Goal: Task Accomplishment & Management: Use online tool/utility

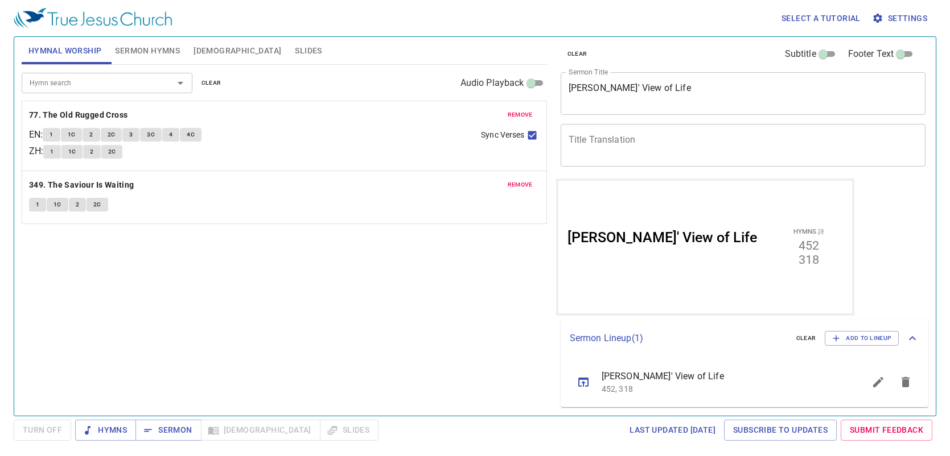
scroll to position [5, 0]
click at [899, 388] on icon "sermon lineup list" at bounding box center [906, 382] width 14 height 14
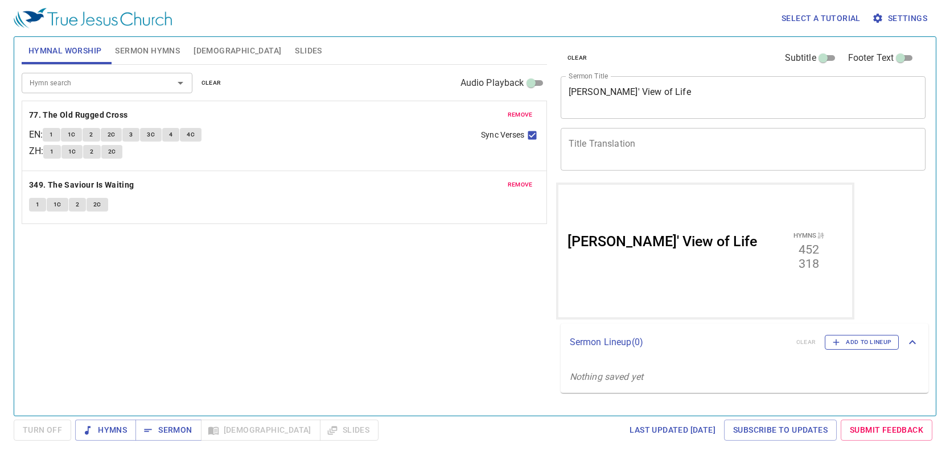
click at [850, 347] on span "Add to Lineup" at bounding box center [861, 343] width 59 height 10
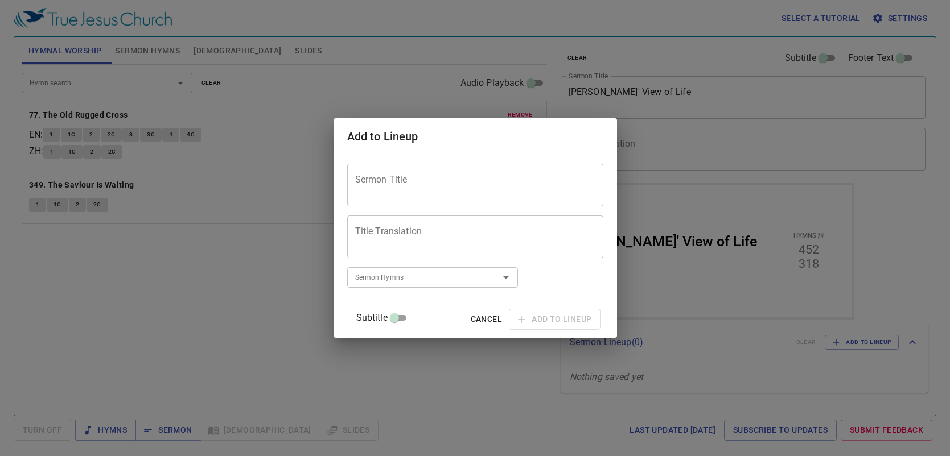
click at [499, 197] on div "Sermon Title" at bounding box center [475, 185] width 256 height 43
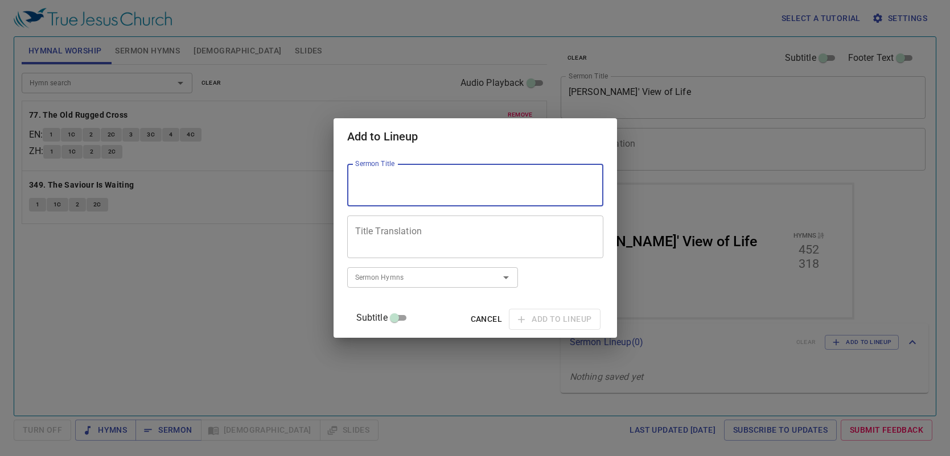
paste textarea "Do Not Fear Life's Storms"
type textarea "Do Not Fear Life's Storms"
click at [394, 221] on div "Title Translation" at bounding box center [475, 237] width 256 height 43
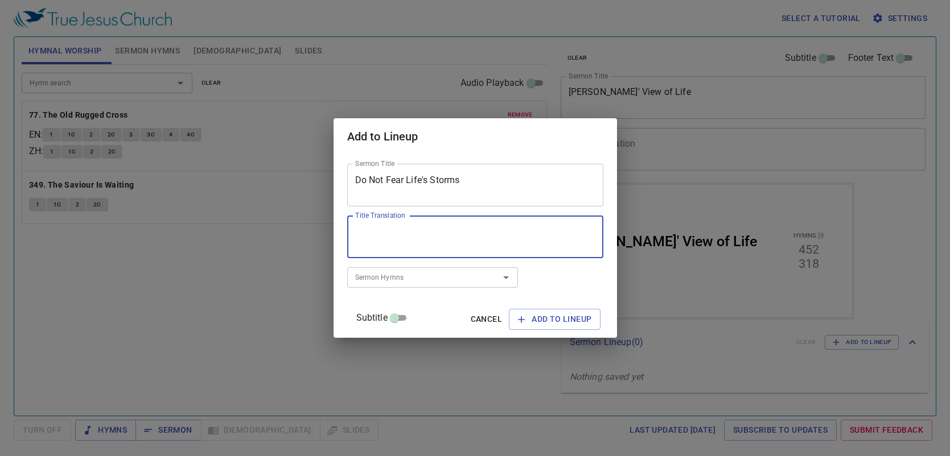
paste textarea "勿懼人生風暴"
type textarea "勿懼人生風暴"
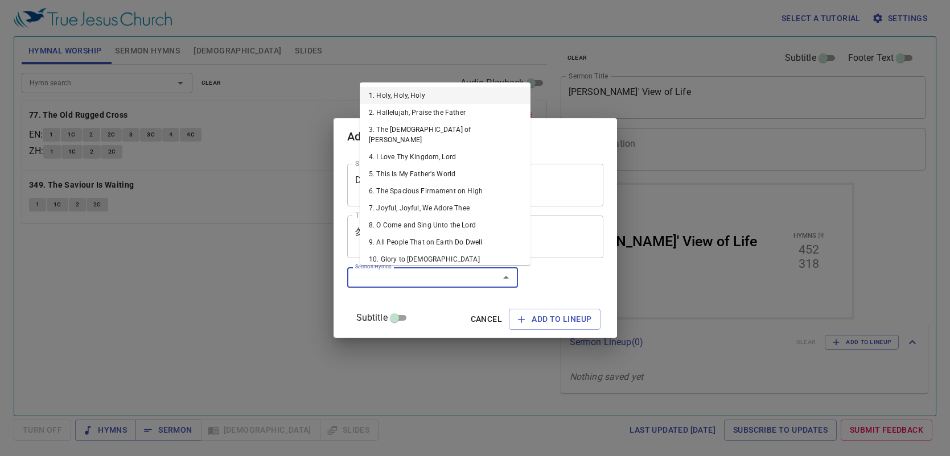
click at [430, 279] on input "Sermon Hymns" at bounding box center [416, 277] width 130 height 13
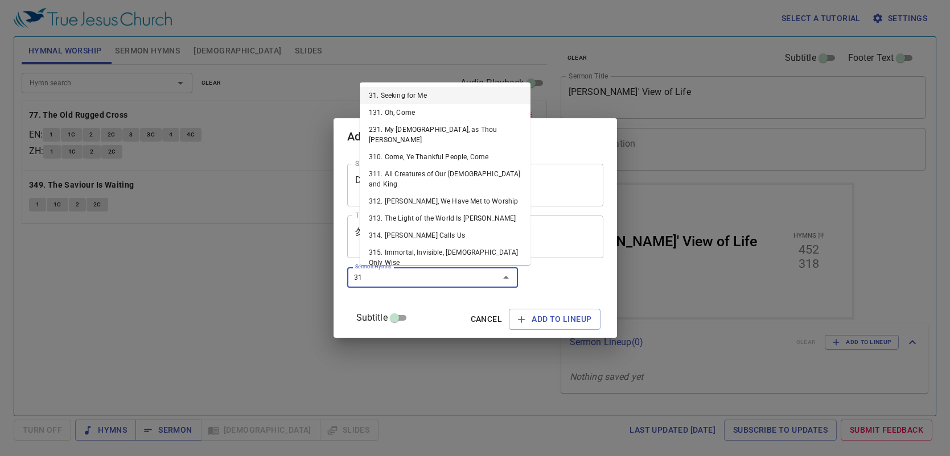
type input "318"
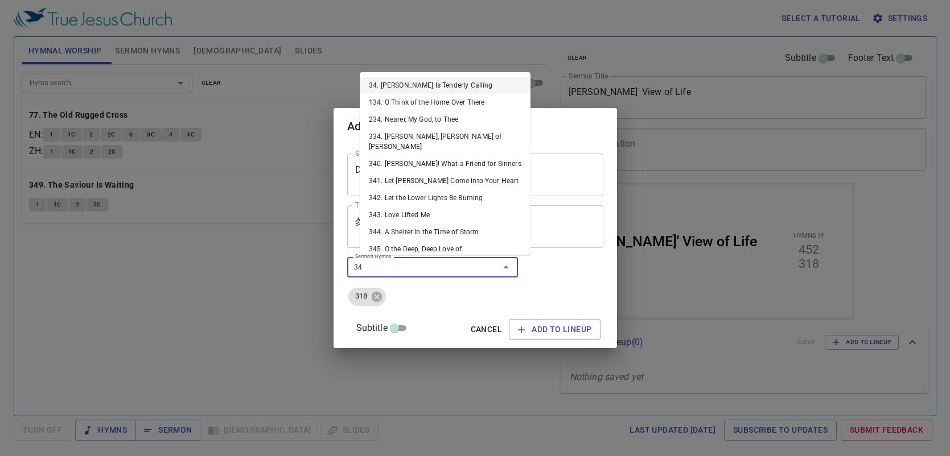
type input "344"
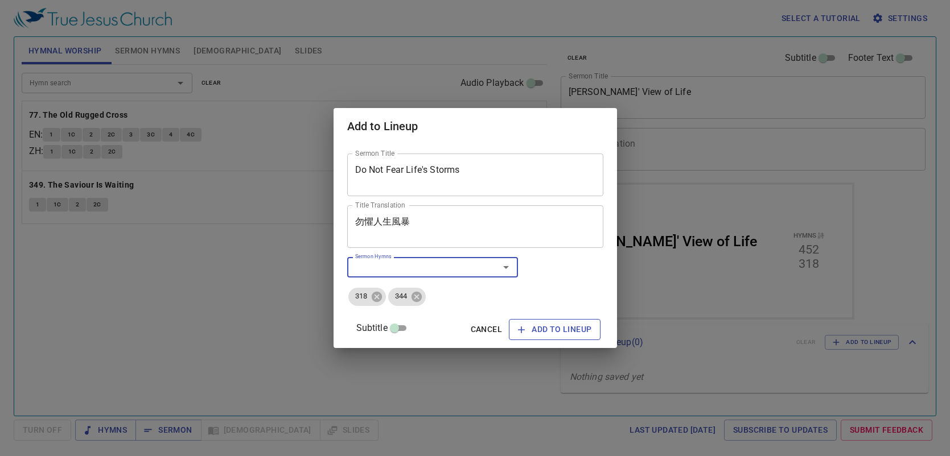
click at [518, 330] on icon "button" at bounding box center [521, 330] width 7 height 7
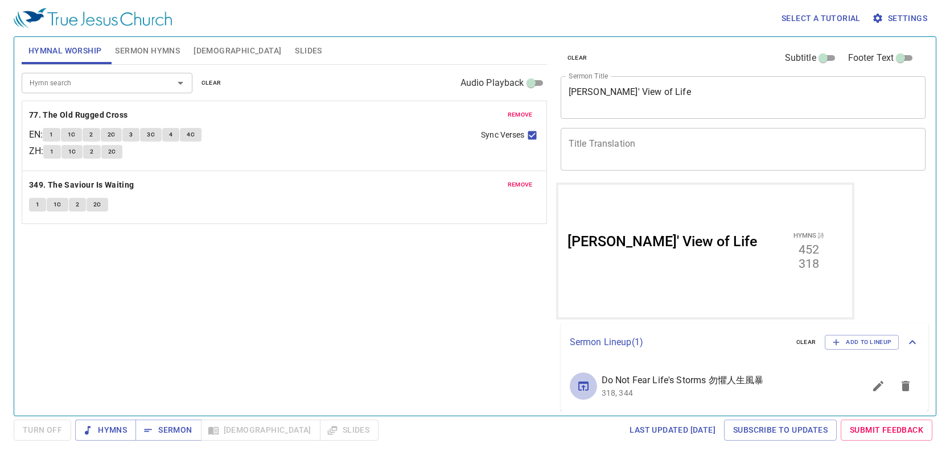
click at [583, 383] on icon "sermon lineup list" at bounding box center [583, 386] width 10 height 9
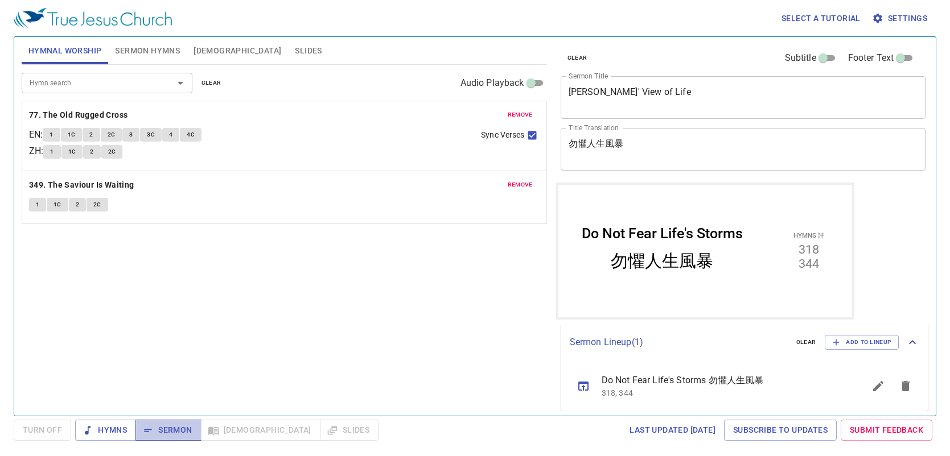
click at [155, 435] on span "Sermon" at bounding box center [168, 430] width 47 height 14
click at [520, 118] on span "remove" at bounding box center [520, 115] width 25 height 10
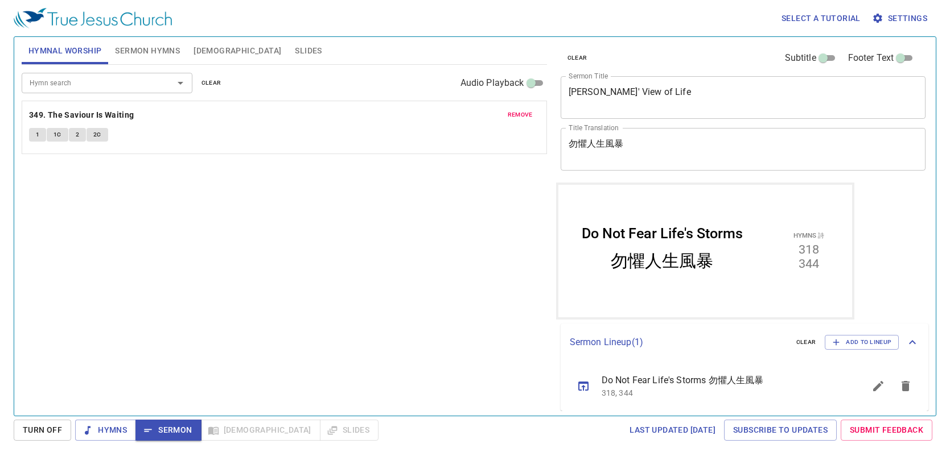
click at [521, 117] on span "remove" at bounding box center [520, 115] width 25 height 10
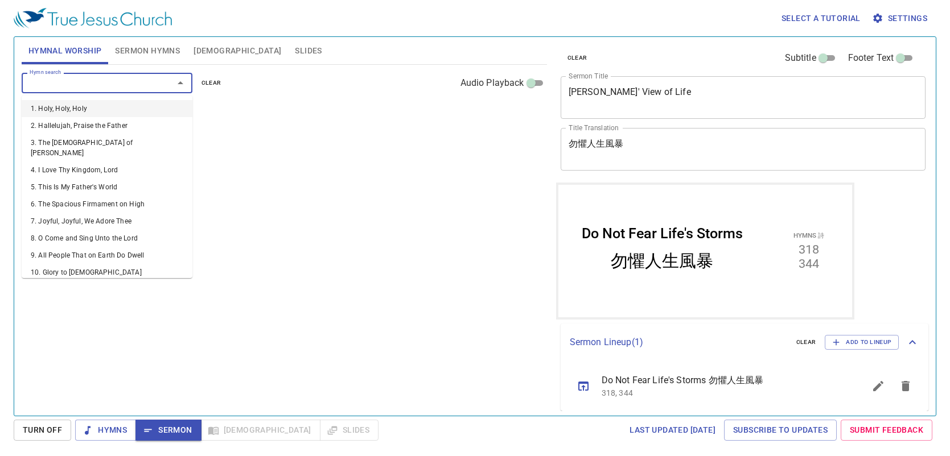
click at [118, 85] on input "Hymn search" at bounding box center [90, 82] width 130 height 13
type input "24"
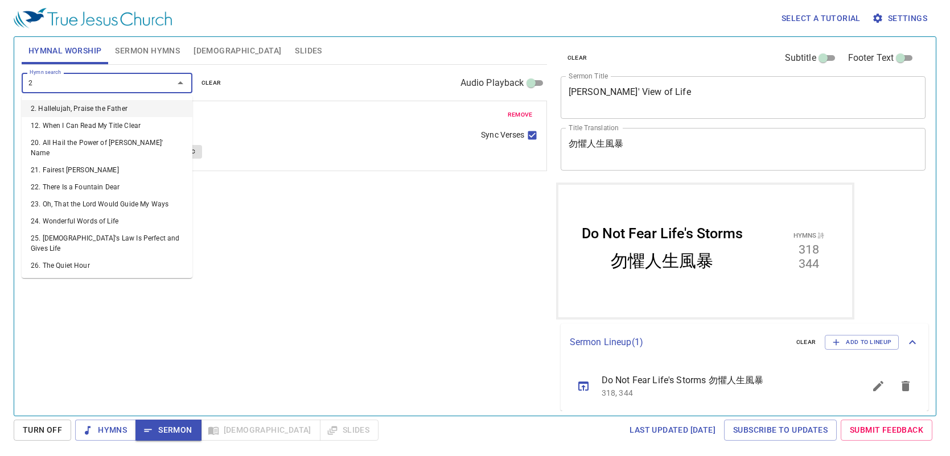
type input "27"
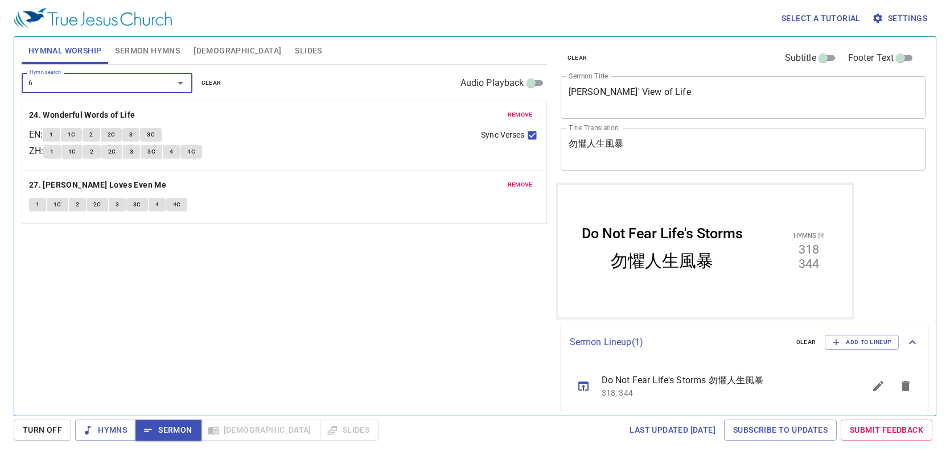
type input "65"
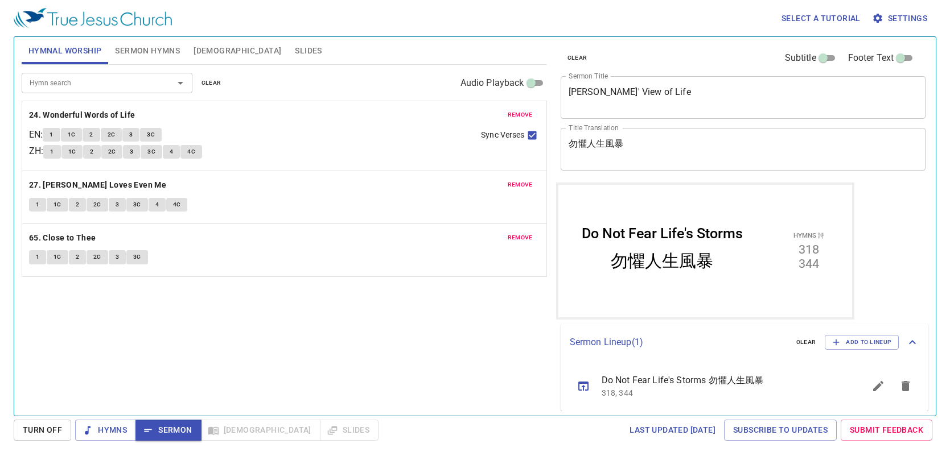
click at [346, 323] on div "Hymn search Hymn search clear Audio Playback remove 24. Wonderful Words of Life…" at bounding box center [284, 235] width 525 height 341
click at [396, 315] on div "Hymn search Hymn search clear Audio Playback remove 24. Wonderful Words of Life…" at bounding box center [284, 235] width 525 height 341
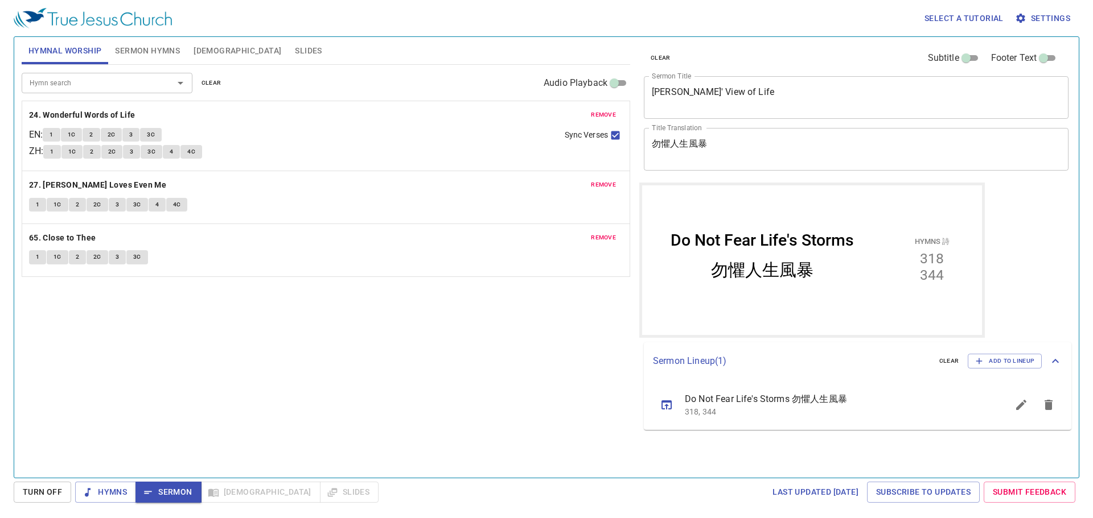
click at [295, 56] on span "Slides" at bounding box center [308, 51] width 27 height 14
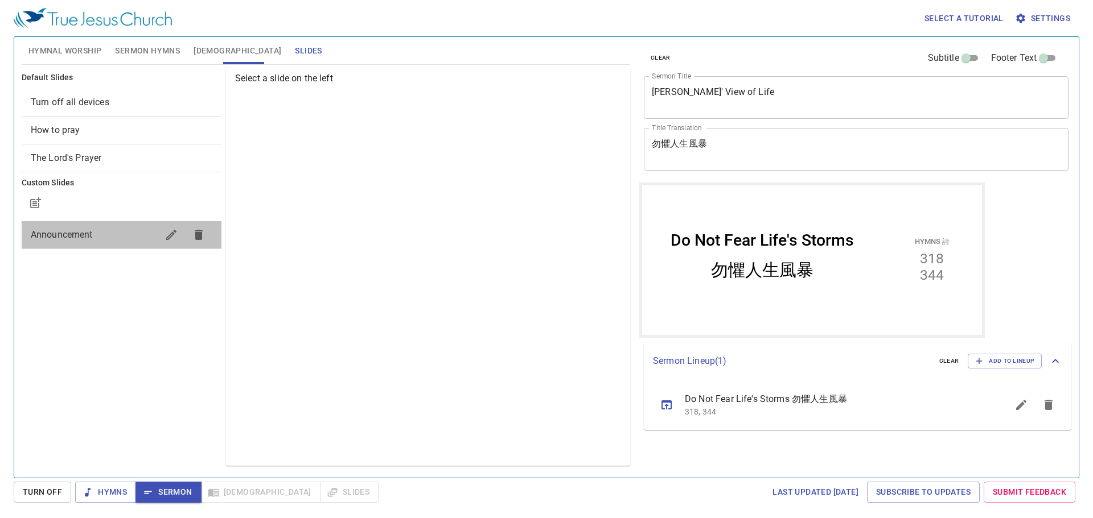
click at [92, 238] on span "Announcement" at bounding box center [62, 234] width 62 height 11
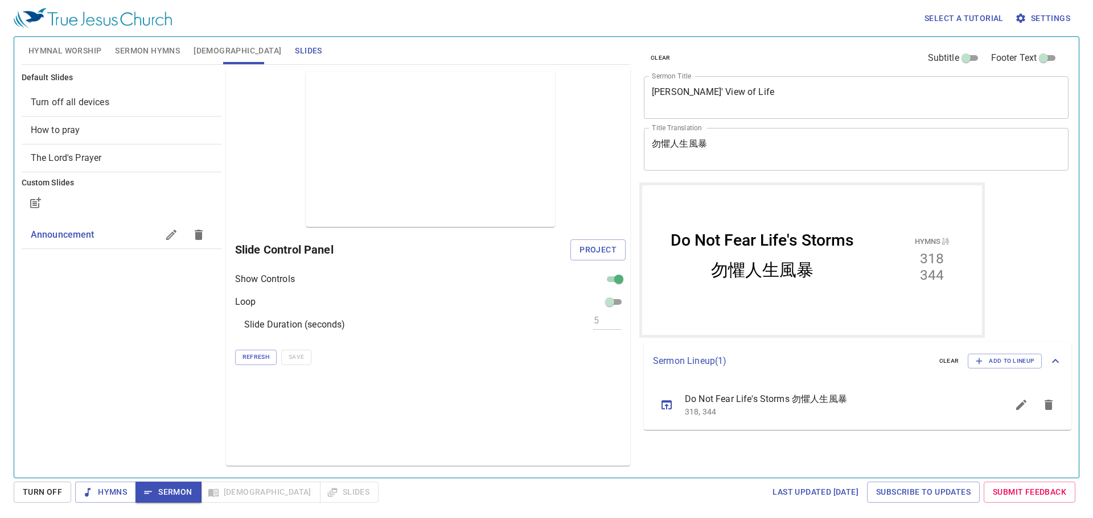
click at [168, 235] on icon "button" at bounding box center [171, 235] width 14 height 14
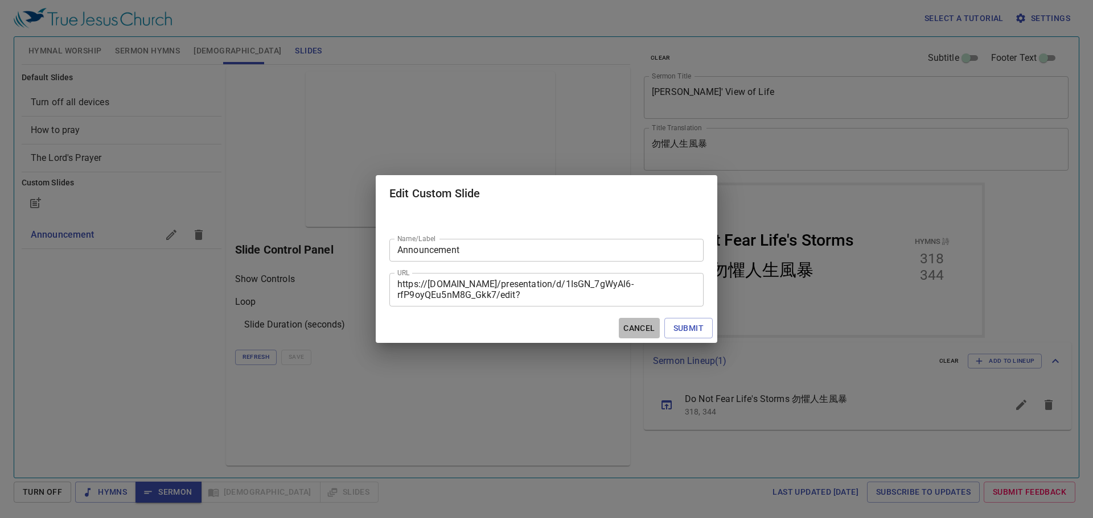
click at [643, 326] on span "Cancel" at bounding box center [638, 329] width 31 height 14
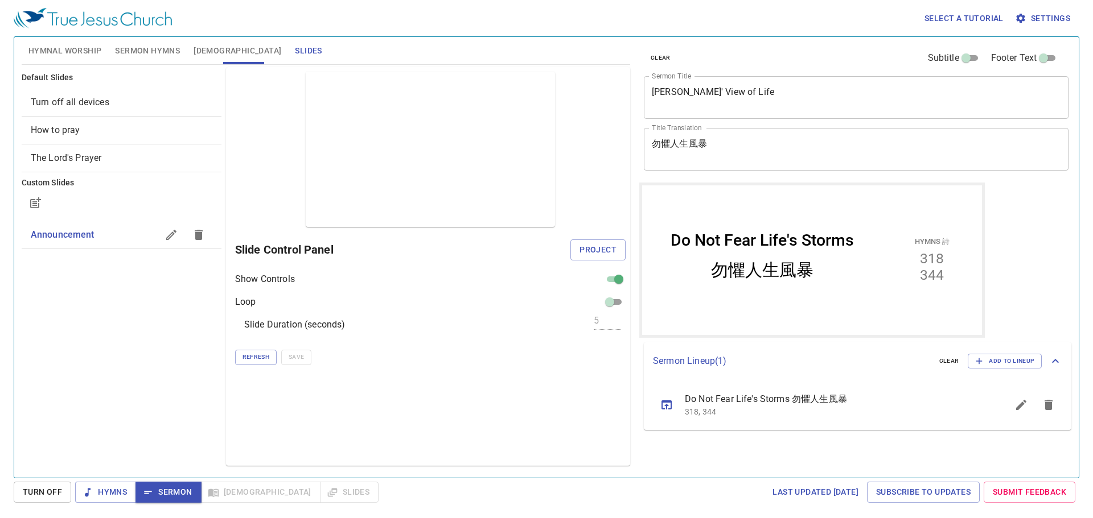
click at [77, 44] on span "Hymnal Worship" at bounding box center [64, 51] width 73 height 14
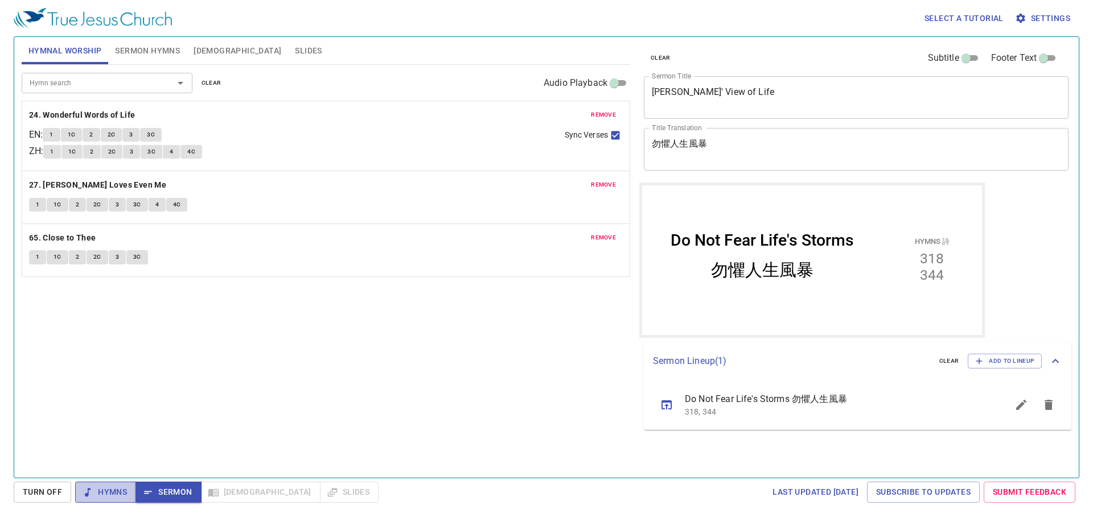
click at [118, 456] on span "Hymns" at bounding box center [105, 492] width 43 height 14
click at [279, 400] on div "Hymn search Hymn search clear Audio Playback remove 24. Wonderful Words of Life…" at bounding box center [326, 267] width 608 height 404
click at [173, 456] on span "Sermon" at bounding box center [168, 492] width 47 height 14
click at [129, 456] on button "Hymns" at bounding box center [105, 492] width 61 height 21
click at [288, 43] on button "Slides" at bounding box center [308, 50] width 40 height 27
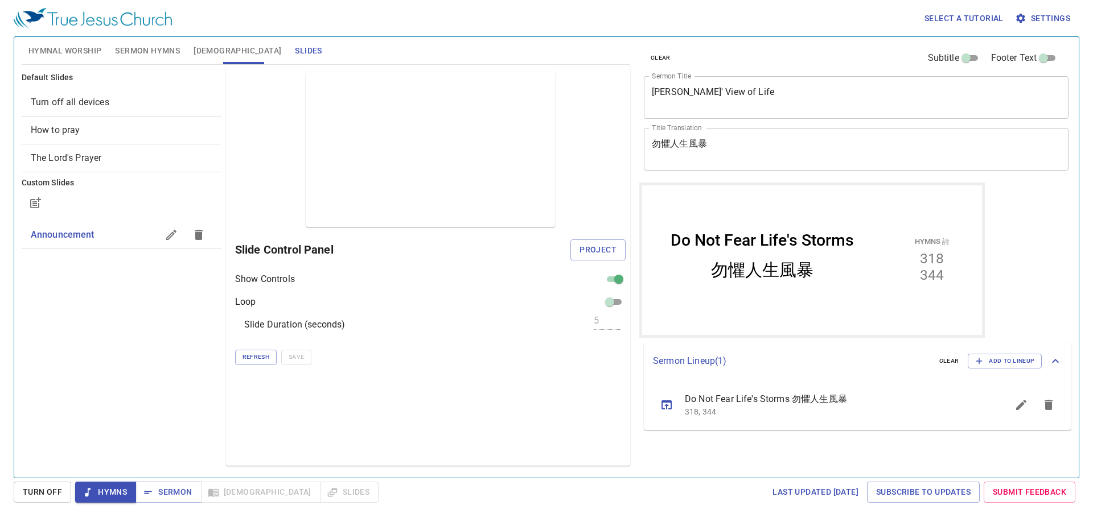
click at [171, 236] on icon "button" at bounding box center [171, 235] width 10 height 10
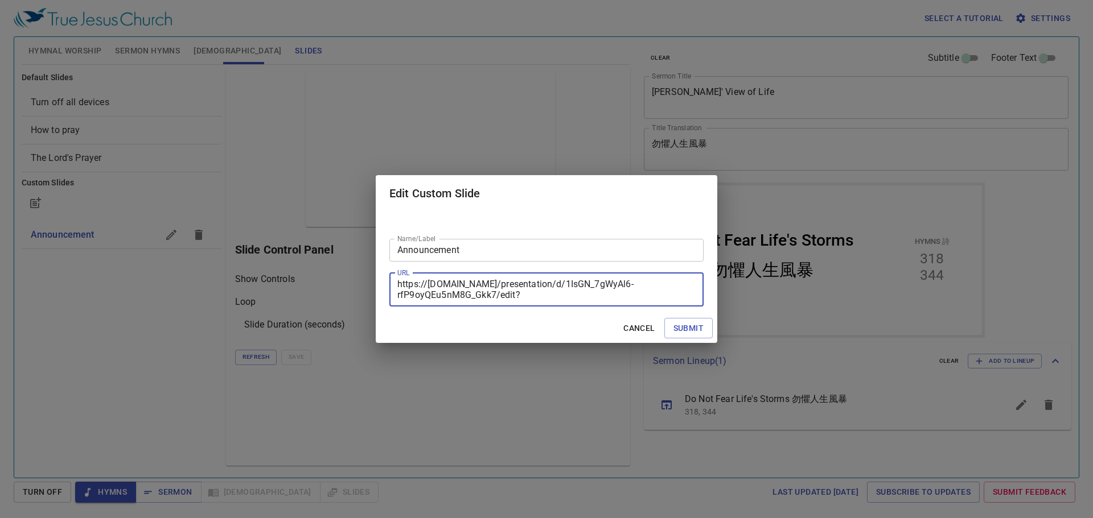
click at [491, 287] on textarea "https://docs.google.com/presentation/d/1IsGN_7gWyAl6-rfP9oyQEu5nM8G_Gkk7/edit?s…" at bounding box center [546, 290] width 298 height 22
click at [861, 31] on div "Edit Custom Slide Name/Label Announcement Name/Label URL https://docs.google.co…" at bounding box center [546, 259] width 1093 height 518
click at [653, 330] on span "Cancel" at bounding box center [638, 329] width 31 height 14
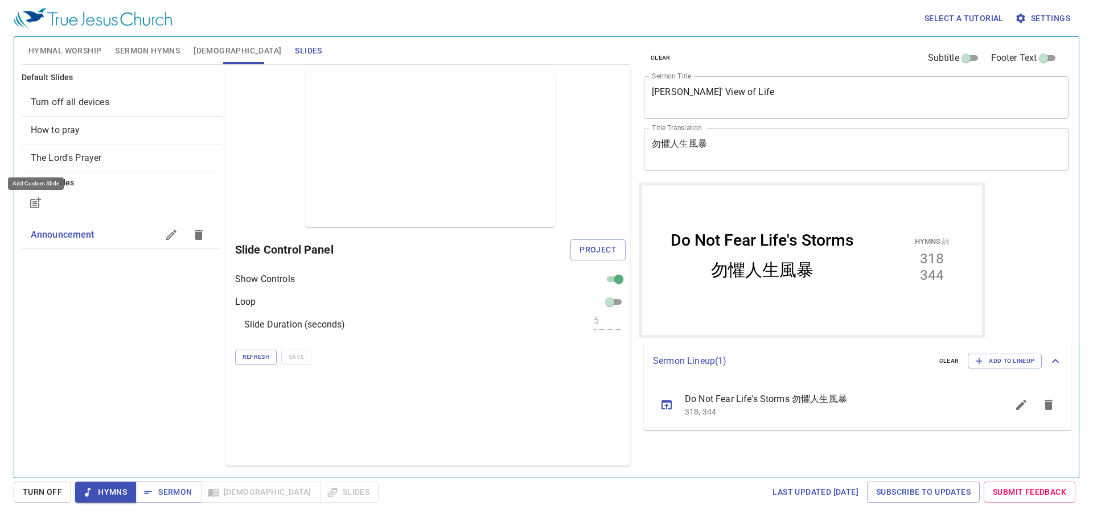
click at [38, 201] on icon "button" at bounding box center [36, 201] width 9 height 9
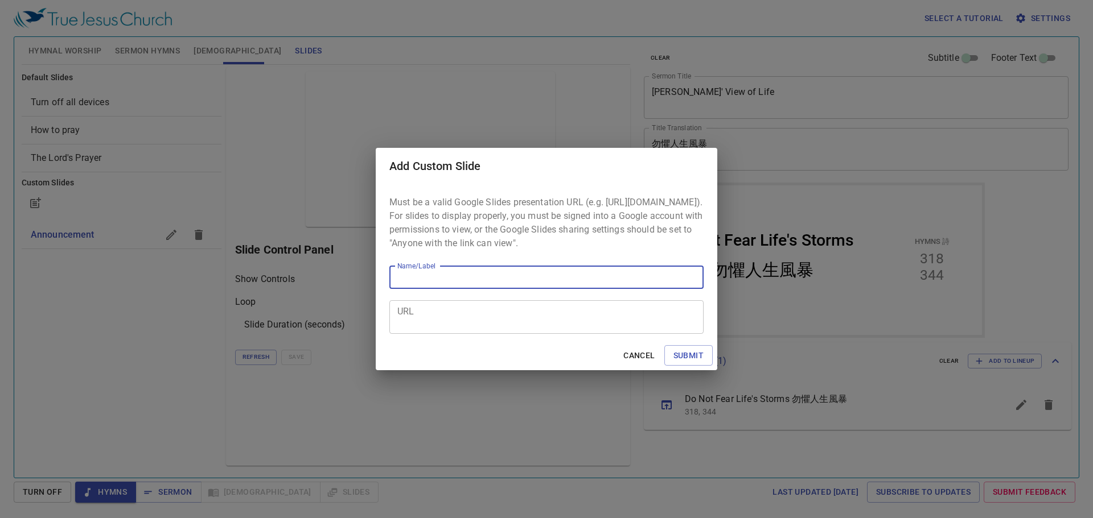
click at [634, 359] on span "Cancel" at bounding box center [638, 356] width 31 height 14
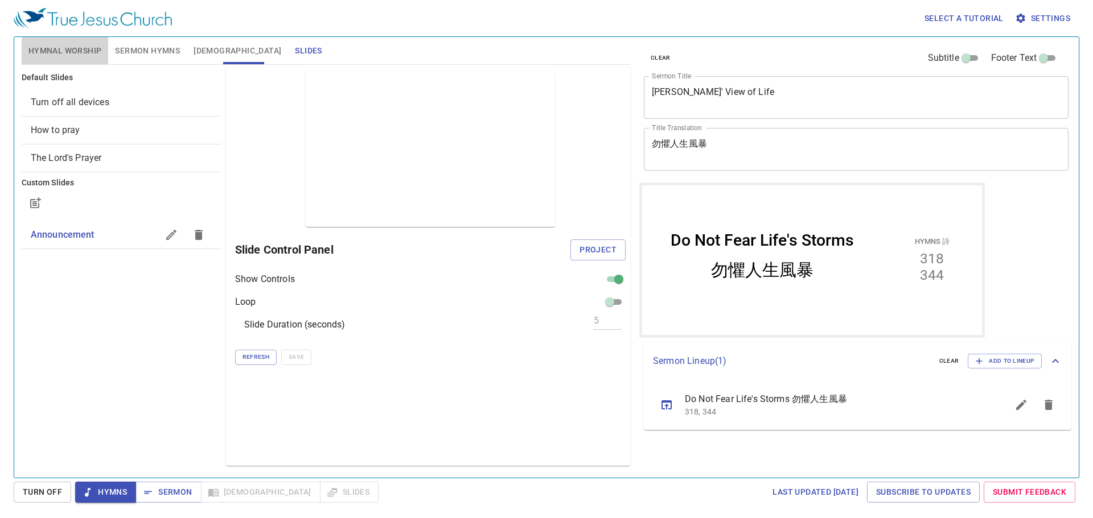
click at [87, 50] on span "Hymnal Worship" at bounding box center [64, 51] width 73 height 14
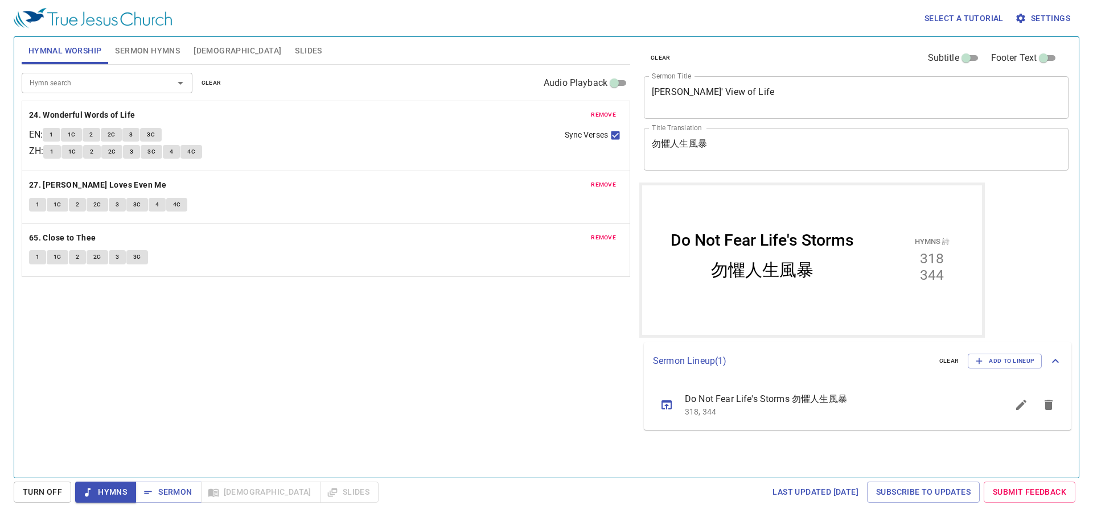
click at [60, 135] on button "1" at bounding box center [51, 135] width 17 height 14
click at [269, 414] on div "Hymn search Hymn search clear Audio Playback remove 24. Wonderful Words of Life…" at bounding box center [326, 267] width 608 height 404
click at [270, 414] on div "Hymn search Hymn search clear Audio Playback remove 24. Wonderful Words of Life…" at bounding box center [326, 267] width 608 height 404
click at [184, 150] on div "1 1C 2 2C 3 3C 4 4C" at bounding box center [299, 153] width 512 height 17
click at [173, 153] on span "4" at bounding box center [171, 152] width 3 height 10
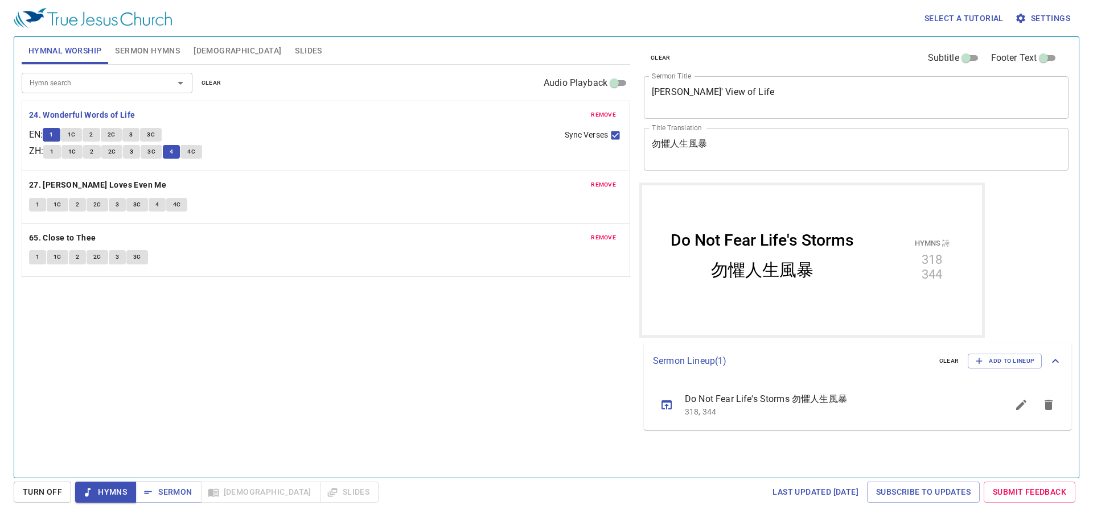
click at [155, 148] on span "3C" at bounding box center [151, 152] width 8 height 10
click at [34, 209] on button "1" at bounding box center [37, 205] width 17 height 14
click at [257, 207] on div "1 1C 2 2C 3 3C 4 4C" at bounding box center [326, 206] width 594 height 17
click at [155, 209] on span "4" at bounding box center [156, 205] width 3 height 10
click at [42, 254] on button "1" at bounding box center [37, 257] width 17 height 14
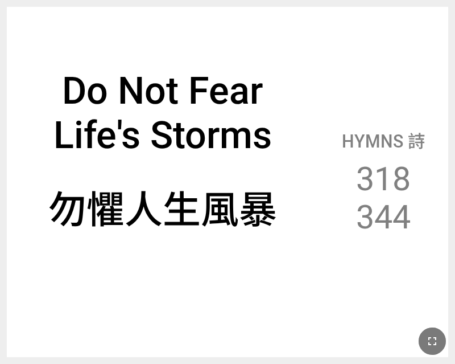
click at [431, 348] on icon "button" at bounding box center [433, 341] width 14 height 14
